Goal: Task Accomplishment & Management: Manage account settings

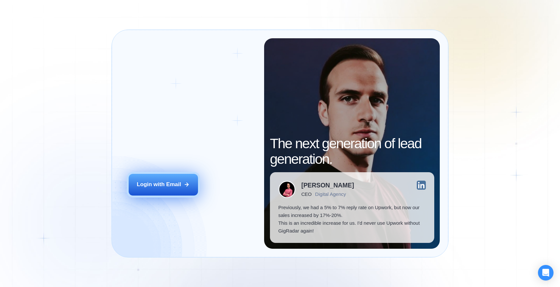
click at [181, 191] on button "Login with Email" at bounding box center [163, 185] width 69 height 22
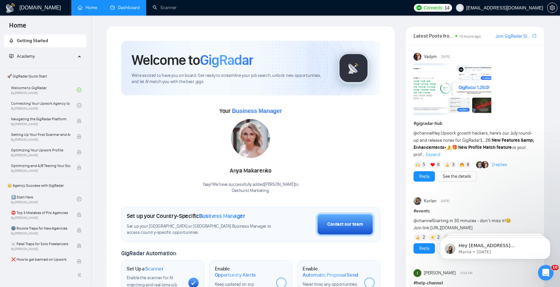
click at [133, 6] on link "Dashboard" at bounding box center [125, 8] width 30 height 6
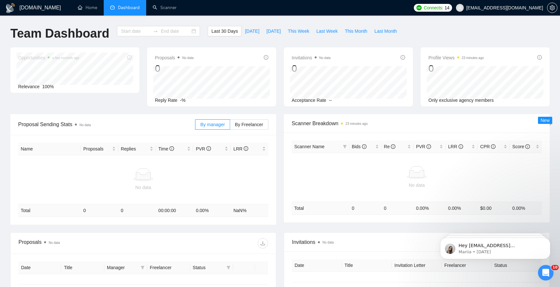
type input "[DATE]"
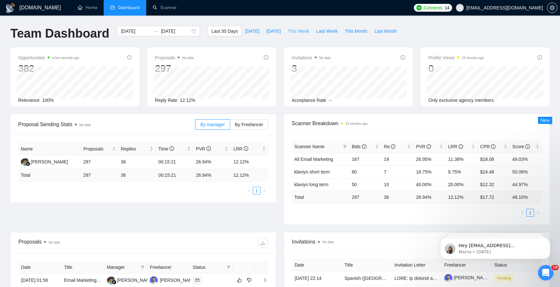
click at [301, 33] on span "This Week" at bounding box center [298, 31] width 21 height 7
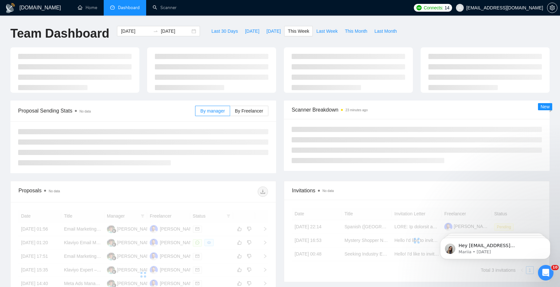
type input "[DATE]"
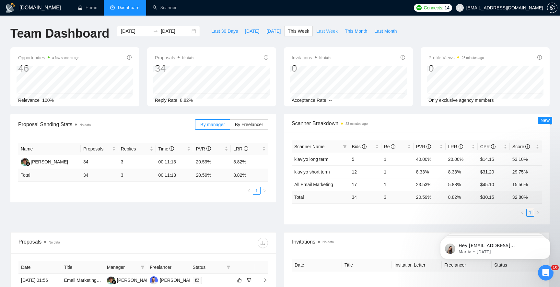
click at [324, 31] on span "Last Week" at bounding box center [327, 31] width 21 height 7
type input "[DATE]"
click at [301, 33] on span "This Week" at bounding box center [298, 31] width 21 height 7
type input "[DATE]"
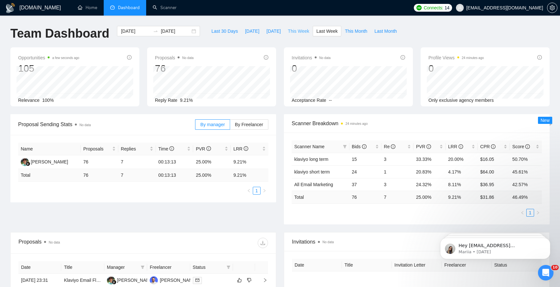
type input "[DATE]"
click at [169, 8] on link "Scanner" at bounding box center [165, 8] width 24 height 6
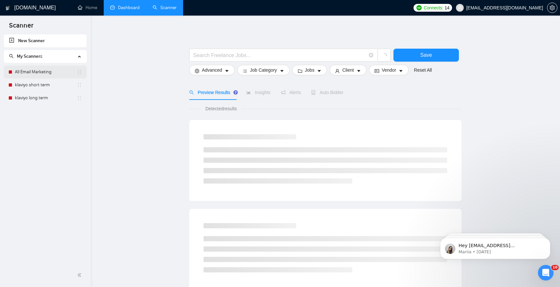
click at [30, 74] on link "All Email Marketing" at bounding box center [46, 72] width 62 height 13
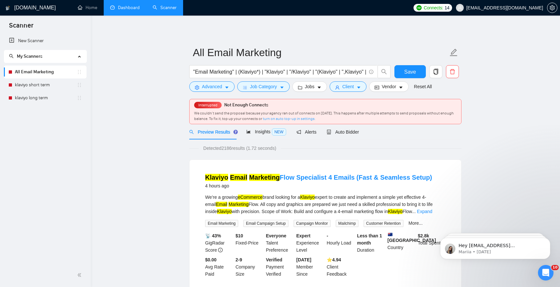
click at [299, 120] on link "turn on auto top-up in settings." at bounding box center [289, 118] width 53 height 5
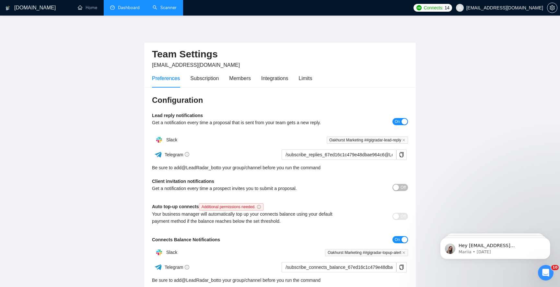
click at [163, 9] on link "Scanner" at bounding box center [165, 8] width 24 height 6
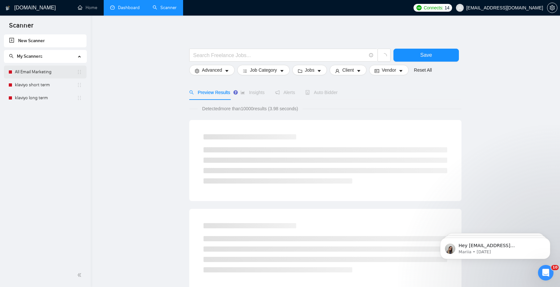
click at [53, 75] on link "All Email Marketing" at bounding box center [46, 72] width 62 height 13
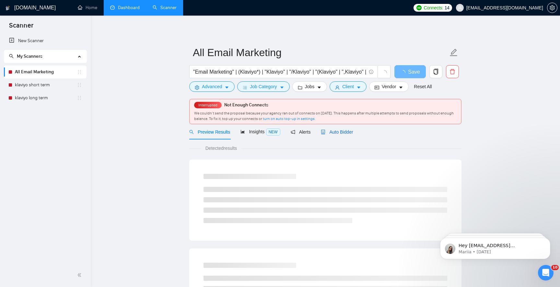
click at [334, 130] on span "Auto Bidder" at bounding box center [337, 131] width 32 height 5
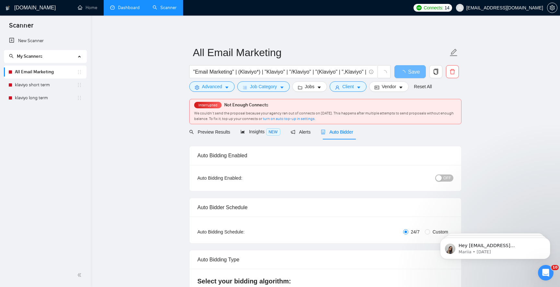
checkbox input "true"
click at [448, 173] on div "OFF" at bounding box center [410, 178] width 85 height 10
click at [445, 176] on span "OFF" at bounding box center [448, 177] width 8 height 7
click at [17, 84] on link "klaviyo short term" at bounding box center [46, 84] width 62 height 13
click at [412, 78] on button "Save" at bounding box center [410, 71] width 31 height 13
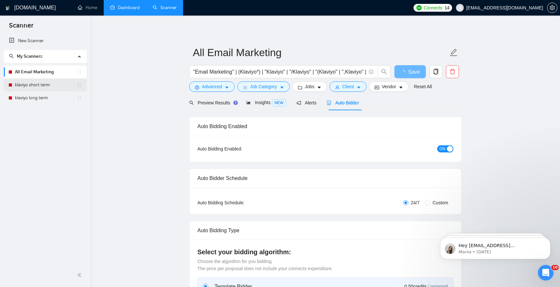
click at [51, 83] on link "klaviyo short term" at bounding box center [46, 84] width 62 height 13
click at [32, 89] on link "klaviyo short term" at bounding box center [46, 84] width 62 height 13
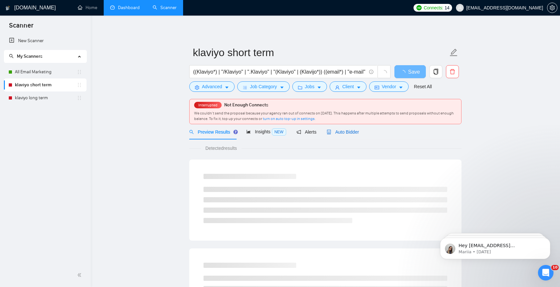
click at [351, 133] on span "Auto Bidder" at bounding box center [343, 131] width 32 height 5
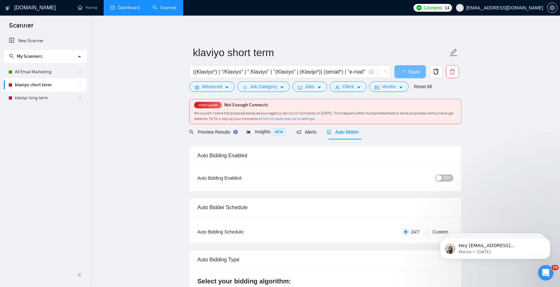
checkbox input "true"
click at [442, 179] on div "button" at bounding box center [439, 178] width 6 height 6
click at [409, 68] on span "Save" at bounding box center [410, 72] width 12 height 8
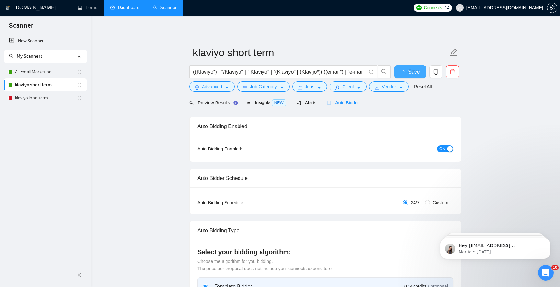
checkbox input "true"
click at [25, 101] on link "klaviyo long term" at bounding box center [46, 97] width 62 height 13
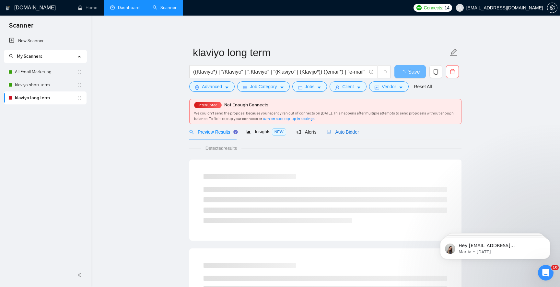
click at [353, 132] on span "Auto Bidder" at bounding box center [343, 131] width 32 height 5
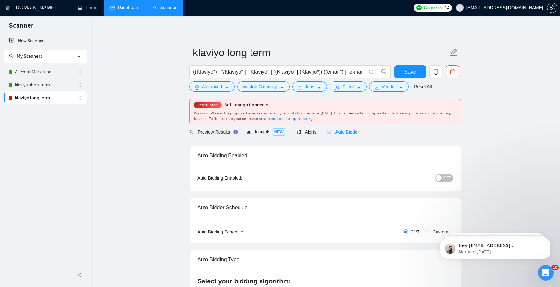
click at [443, 177] on button "OFF" at bounding box center [445, 177] width 18 height 7
click at [417, 72] on div "Reset all filters" at bounding box center [426, 74] width 35 height 11
click at [406, 70] on span "Save" at bounding box center [410, 72] width 12 height 8
